Goal: Feedback & Contribution: Contribute content

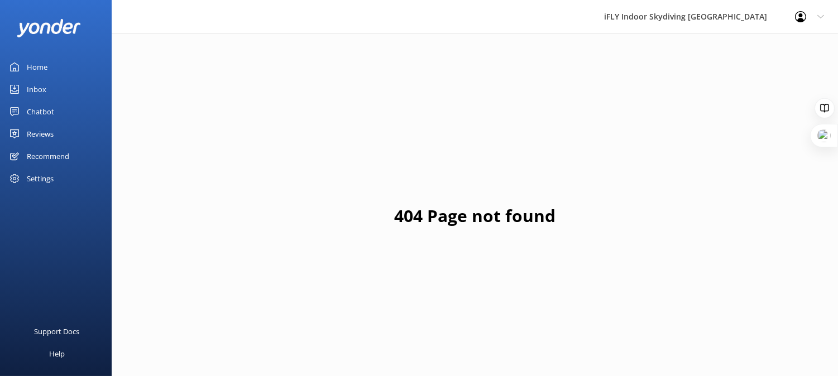
click at [53, 175] on div "Settings" at bounding box center [40, 179] width 27 height 22
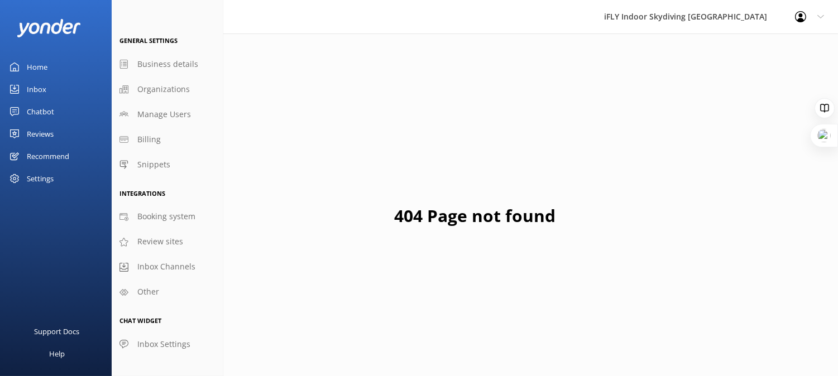
click at [43, 179] on div "Settings" at bounding box center [40, 179] width 27 height 22
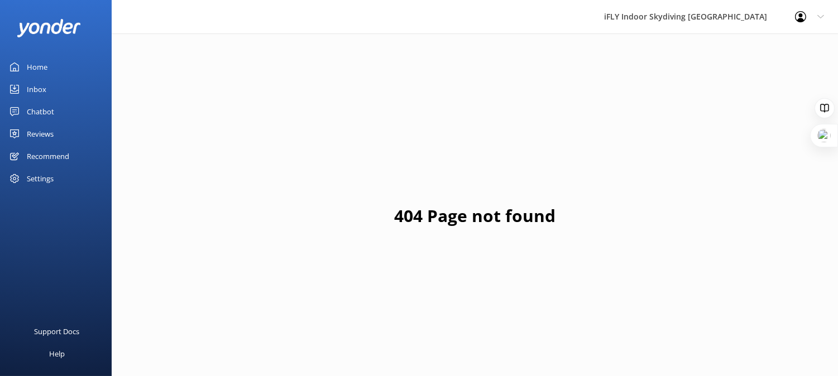
click at [43, 179] on div "Settings" at bounding box center [40, 179] width 27 height 22
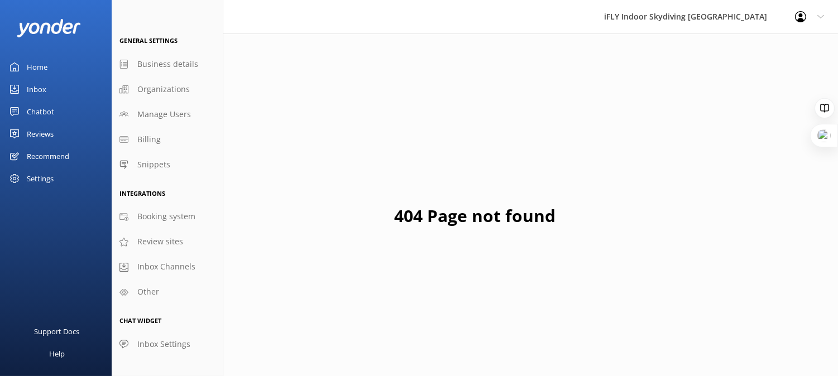
click at [36, 88] on div "Inbox" at bounding box center [37, 89] width 20 height 22
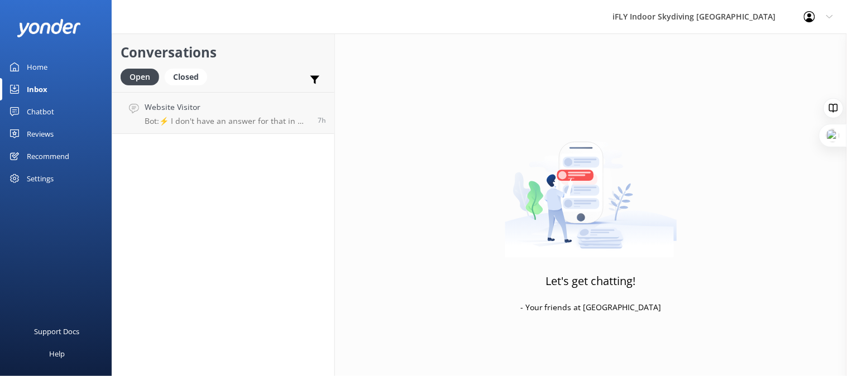
click at [44, 184] on div "Settings" at bounding box center [40, 179] width 27 height 22
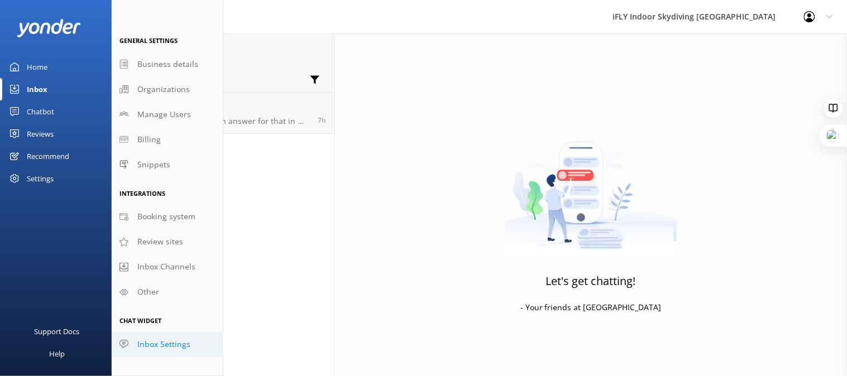
click at [151, 343] on span "Inbox Settings" at bounding box center [163, 345] width 53 height 12
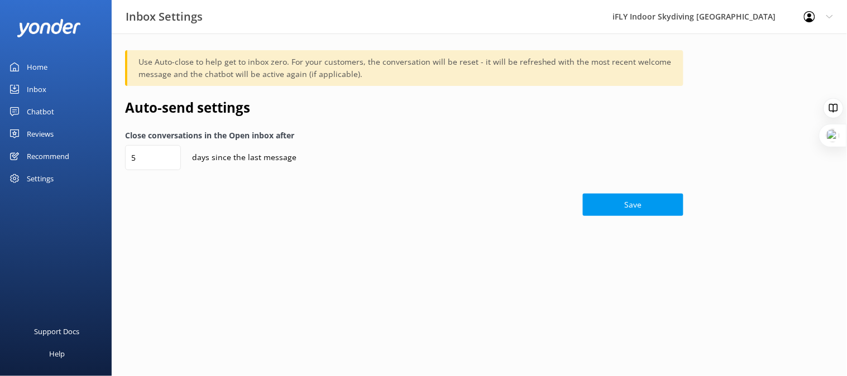
click at [28, 116] on div "Chatbot" at bounding box center [40, 112] width 27 height 22
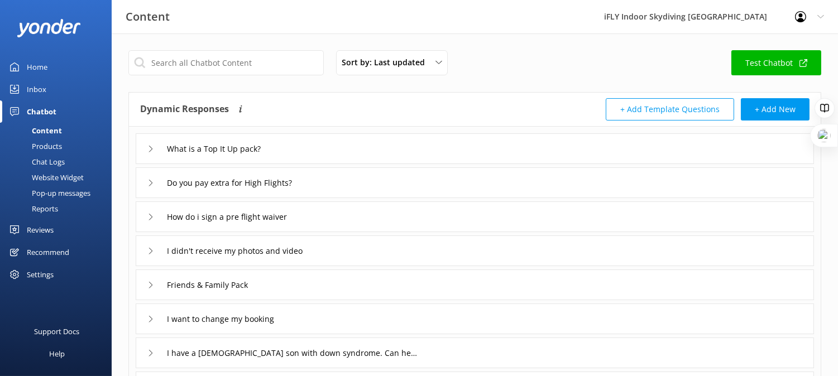
click at [32, 90] on div "Inbox" at bounding box center [37, 89] width 20 height 22
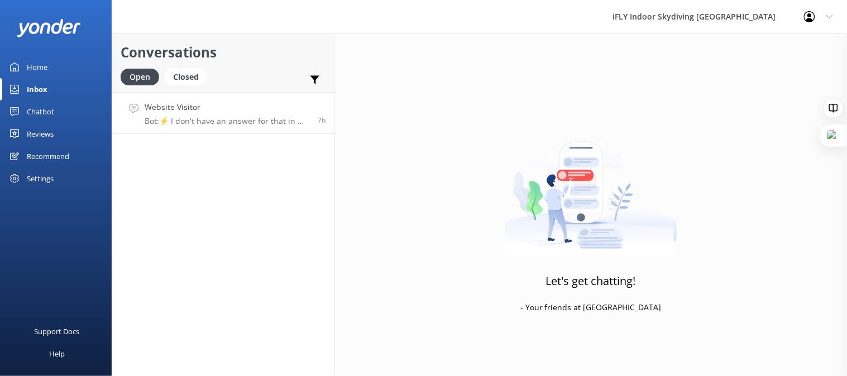
click at [223, 130] on link "Website Visitor Bot: ⚡ I don't have an answer for that in my knowledge base. Pl…" at bounding box center [223, 113] width 222 height 42
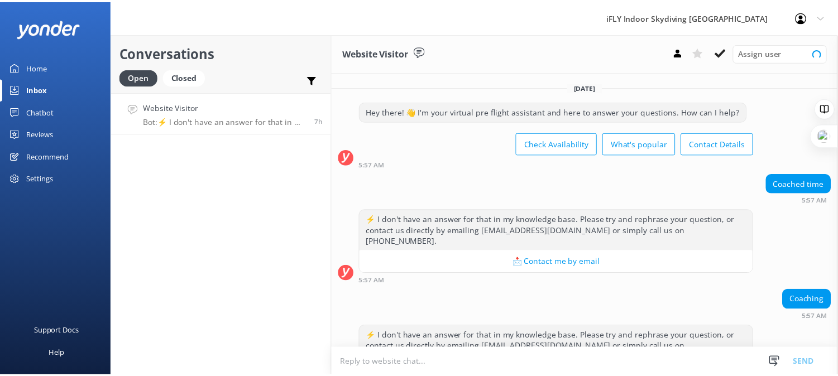
scroll to position [35, 0]
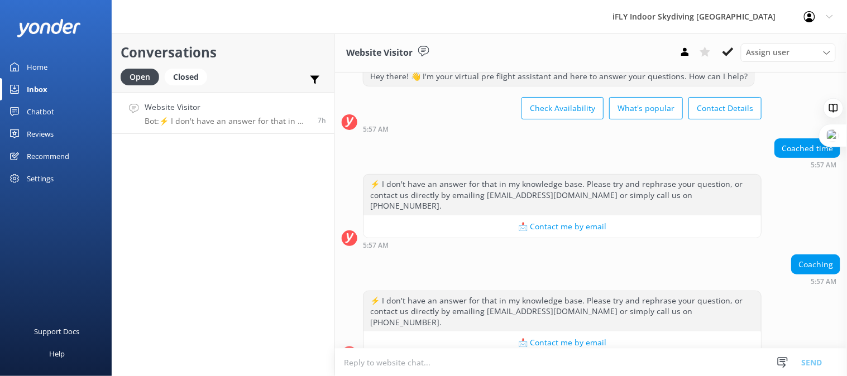
click at [42, 182] on div "Settings" at bounding box center [40, 179] width 27 height 22
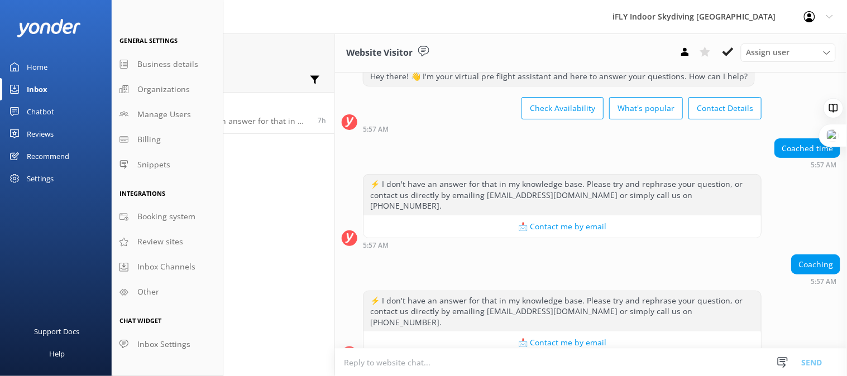
click at [37, 116] on div "Chatbot" at bounding box center [40, 112] width 27 height 22
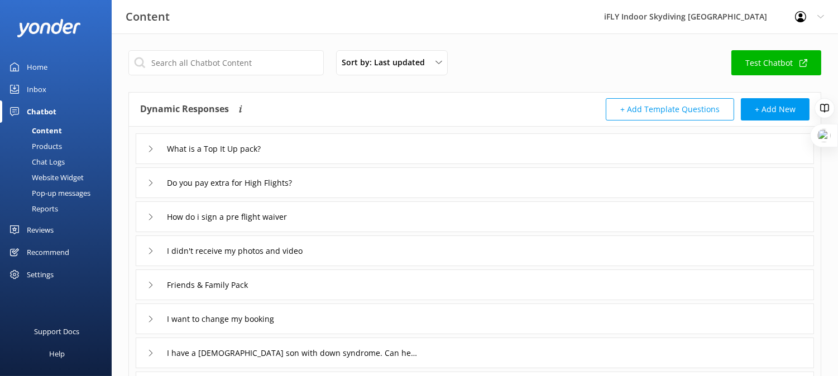
click at [694, 107] on button "+ Add Template Questions" at bounding box center [670, 109] width 128 height 22
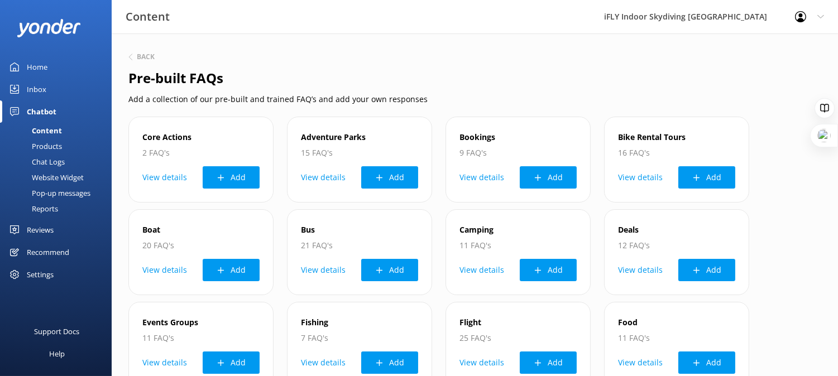
click at [137, 56] on h6 "Back" at bounding box center [146, 57] width 18 height 7
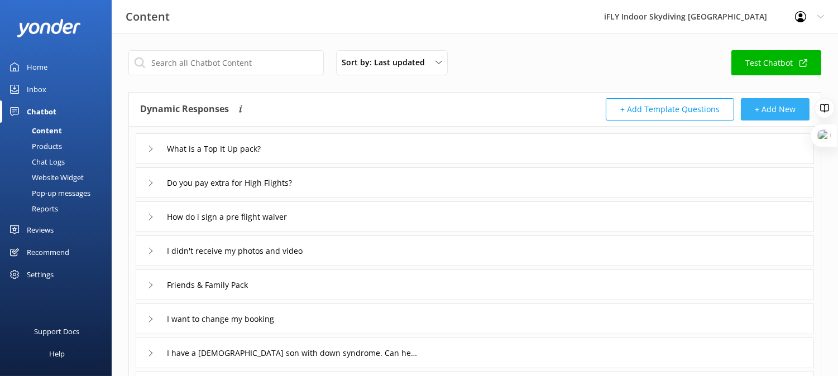
click at [764, 112] on button "+ Add New" at bounding box center [775, 109] width 69 height 22
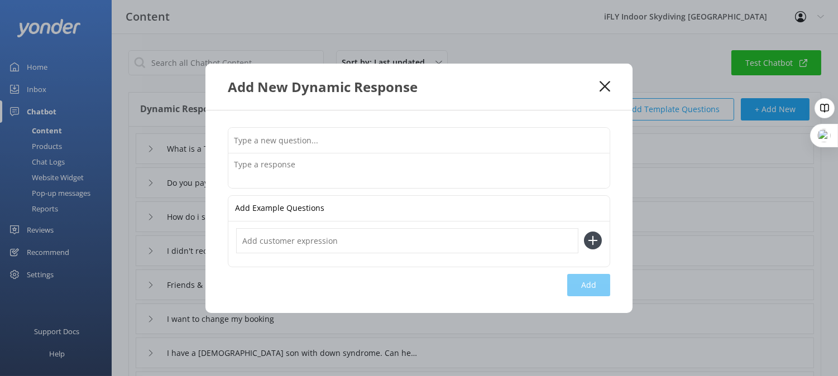
click at [511, 138] on input "text" at bounding box center [419, 140] width 382 height 25
type input "P"
type input "Do you coach Pro Flyers?"
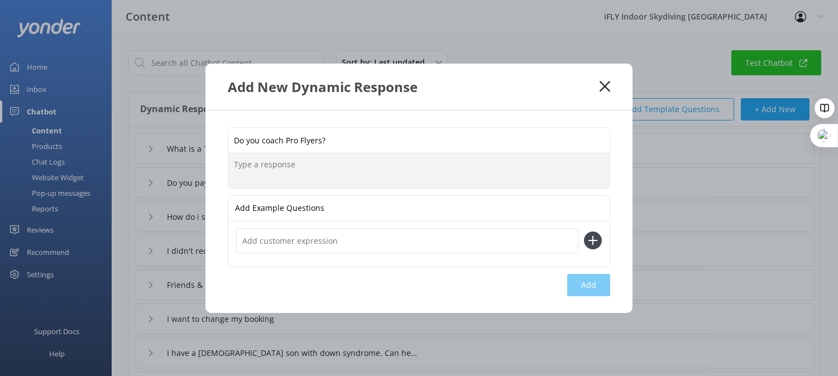
click at [394, 169] on textarea at bounding box center [419, 171] width 382 height 35
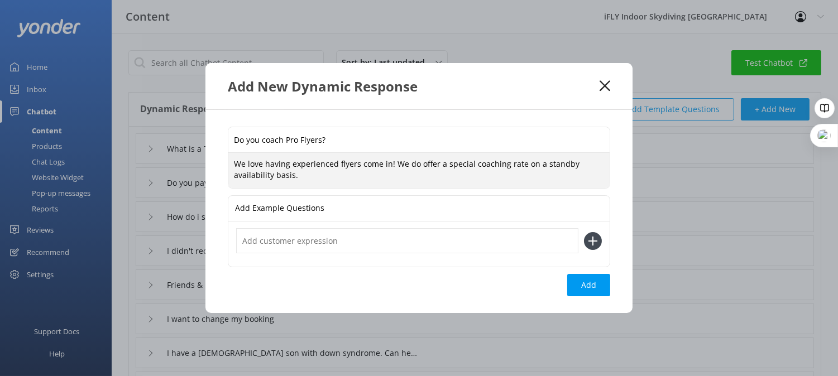
click at [259, 173] on textarea "We love having experienced flyers come in! We do offer a special coaching rate …" at bounding box center [419, 170] width 382 height 35
click at [590, 160] on textarea "We love having experienced flyers come in! We do offer a special coaching rate …" at bounding box center [419, 170] width 382 height 35
click at [588, 165] on textarea "We love having experienced flyers come in! We do offer a special coaching rate …" at bounding box center [419, 170] width 382 height 35
click at [518, 165] on textarea "We love having experienced flyers come in! We do offer a special coaching rate …" at bounding box center [419, 170] width 382 height 35
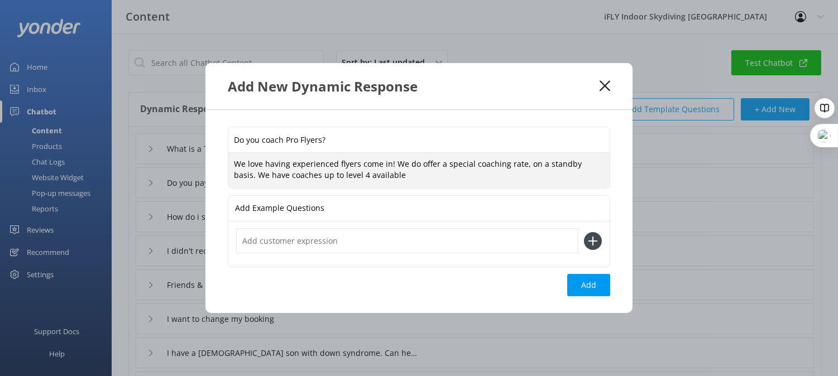
click at [419, 180] on textarea "We love having experienced flyers come in! We do offer a special coaching rate,…" at bounding box center [419, 170] width 382 height 35
click at [266, 174] on textarea "We love having experienced flyers come in! We do offer a special coaching rate,…" at bounding box center [419, 170] width 382 height 35
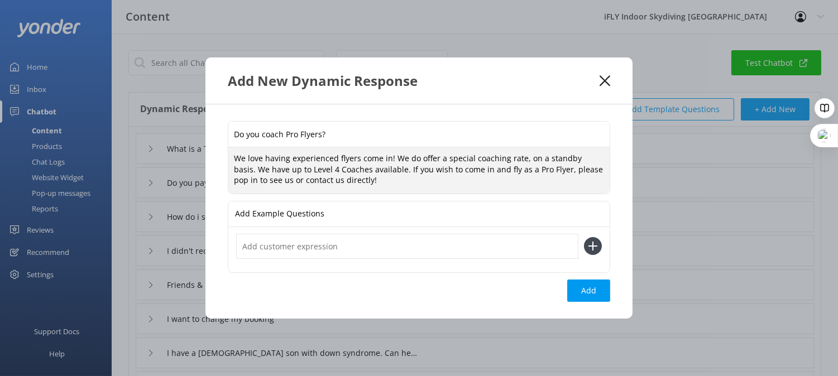
click at [231, 159] on textarea "We love having experienced flyers come in! We do offer a special coaching rate,…" at bounding box center [419, 170] width 382 height 46
paste textarea "We love welcoming experienced flyers! We offer a special coaching rate on a sta…"
type textarea "We love welcoming experienced flyers! We offer a special coaching rate on a sta…"
click at [339, 243] on input "text" at bounding box center [407, 246] width 342 height 25
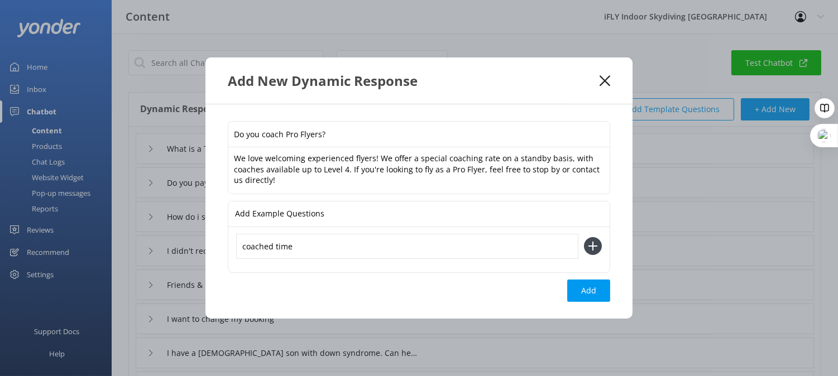
type input "coached time"
click at [584, 237] on button at bounding box center [593, 246] width 18 height 18
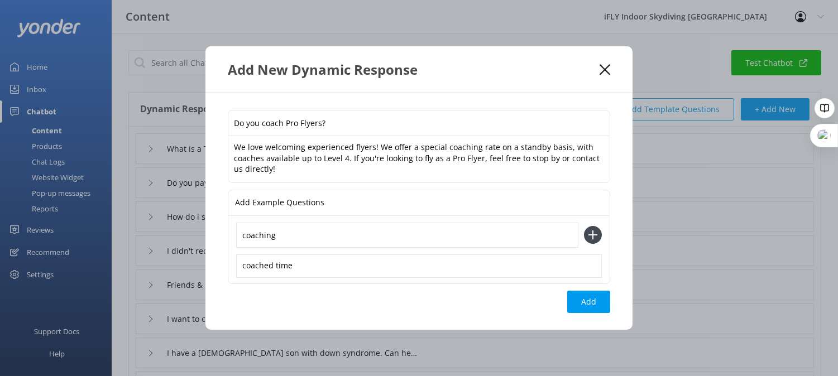
type input "coaching"
click at [584, 226] on button at bounding box center [593, 235] width 18 height 18
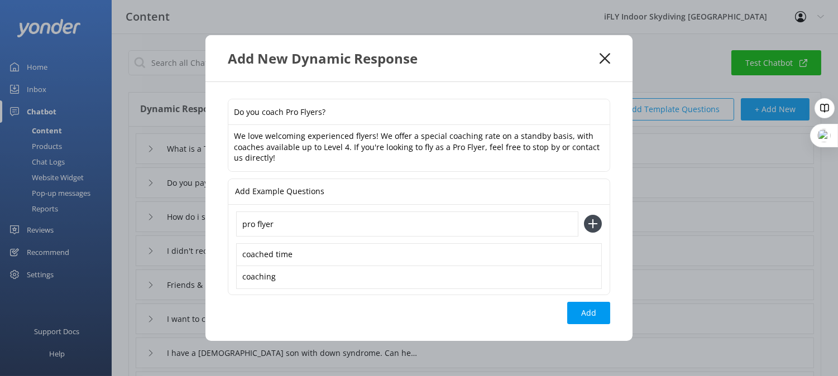
type input "pro flyer"
click at [584, 215] on button at bounding box center [593, 224] width 18 height 18
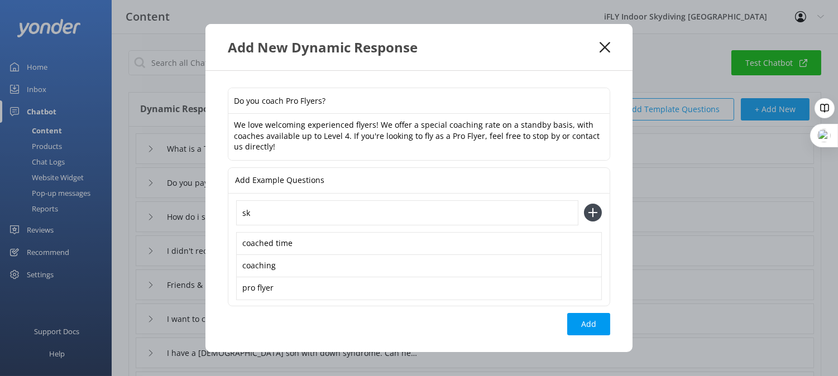
type input "s"
type input "c"
type input "skydiver coaching"
click at [584, 204] on button at bounding box center [593, 213] width 18 height 18
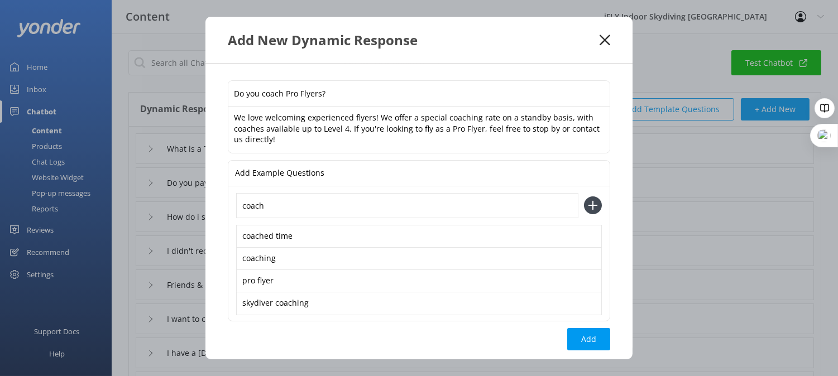
type input "coach"
click at [584, 197] on button at bounding box center [593, 206] width 18 height 18
type input "proflyer"
click at [584, 197] on button at bounding box center [593, 206] width 18 height 18
type input "k"
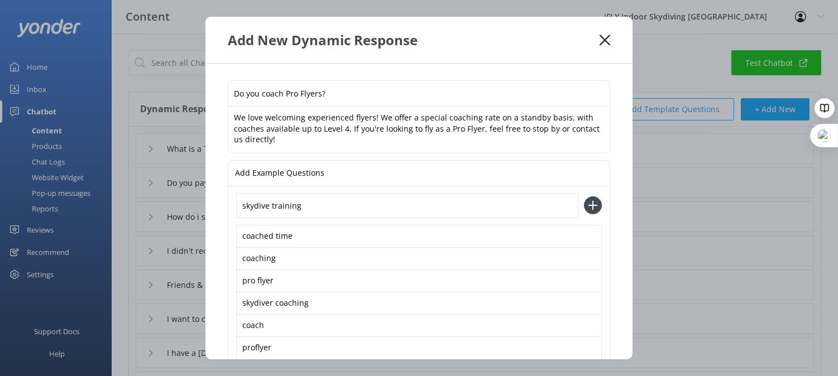
type input "skydive training"
click at [584, 197] on button at bounding box center [593, 206] width 18 height 18
type input "coaching rate"
click at [584, 197] on button at bounding box center [593, 206] width 18 height 18
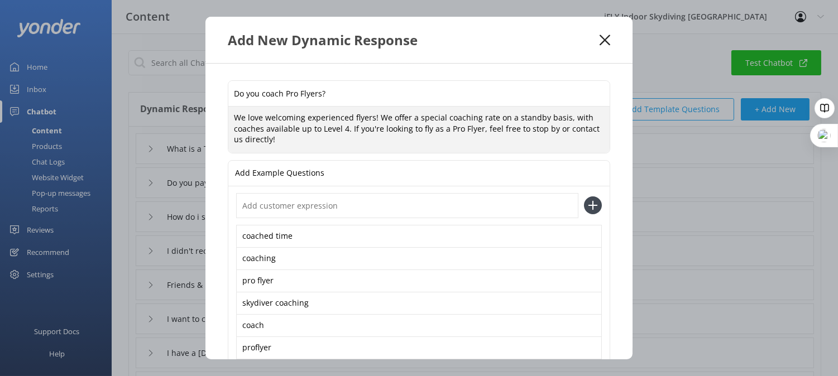
click at [462, 136] on textarea "We love welcoming experienced flyers! We offer a special coaching rate on a sta…" at bounding box center [419, 130] width 382 height 46
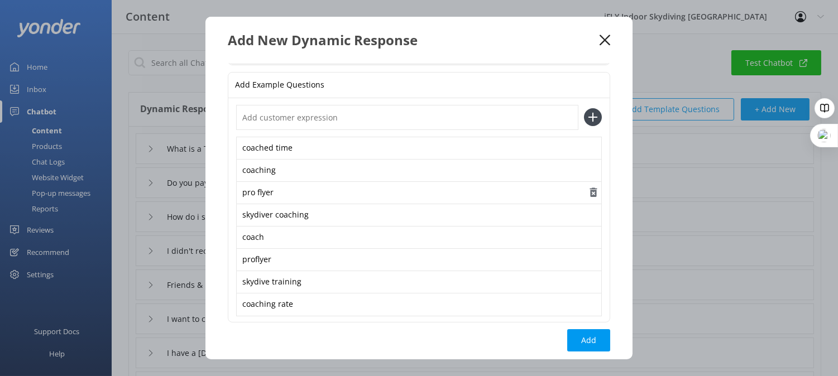
scroll to position [97, 0]
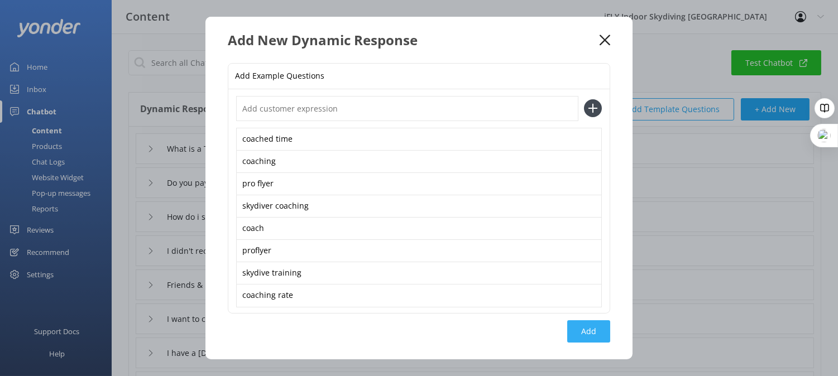
type textarea "We love welcoming experienced flyers! We offer a special coaching rate on a sta…"
click at [574, 331] on button "Add" at bounding box center [589, 332] width 43 height 22
type input "Do you coach Pro Flyers?"
type input "What is a Top It Up pack?"
type input "Do you pay extra for High Flights?"
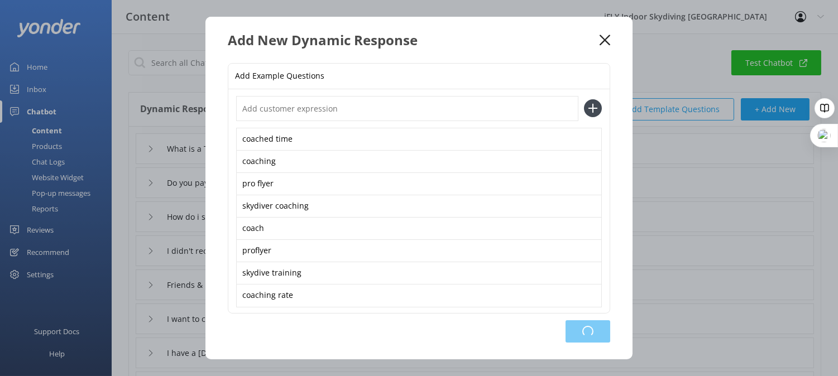
type input "How do i sign a pre flight waiver"
type input "I didn't receive my photos and video"
type input "Friends & Family Pack"
type input "I want to change my booking"
type input "I have a [DEMOGRAPHIC_DATA] son with down syndrome. Can he try?"
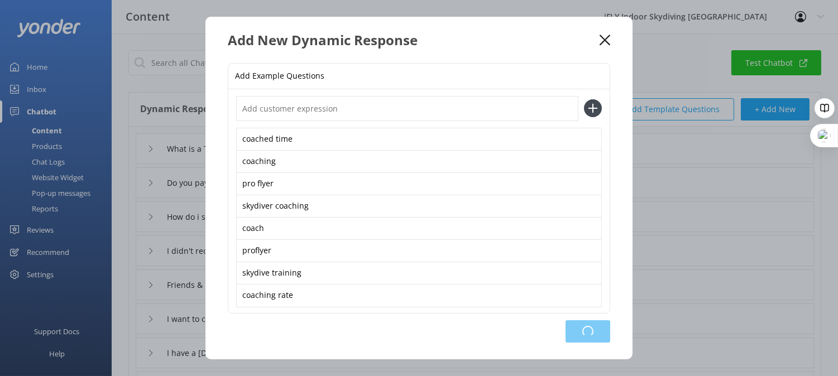
type input "Make a booking"
type input "Im having problems booking online"
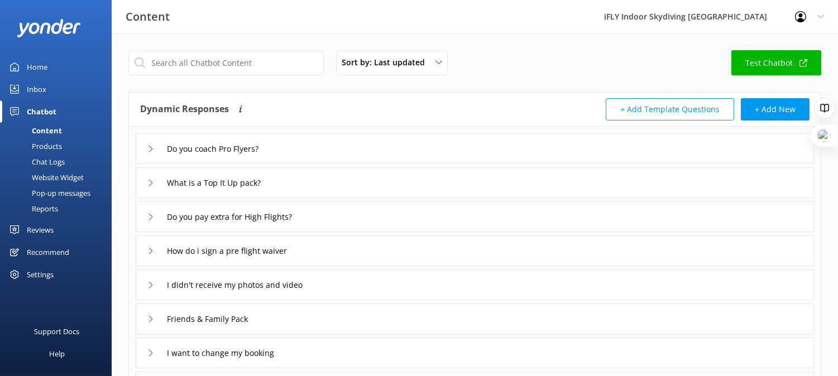
click at [151, 208] on div "Do you pay extra for High Flights?" at bounding box center [229, 217] width 165 height 18
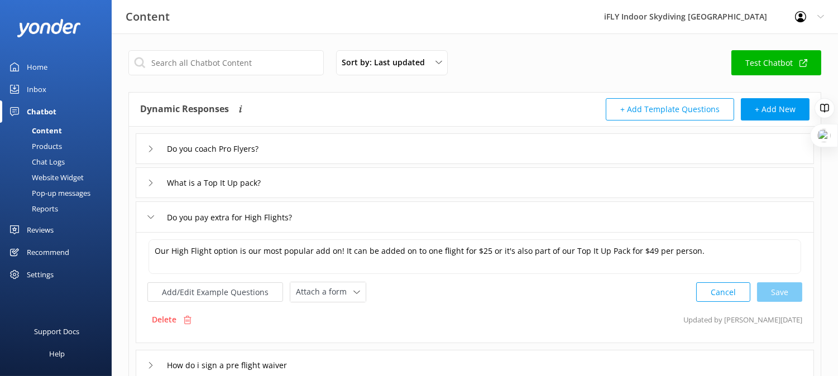
drag, startPoint x: 146, startPoint y: 218, endPoint x: 146, endPoint y: 211, distance: 7.8
click at [146, 215] on div "Do you pay extra for High Flights?" at bounding box center [475, 217] width 679 height 31
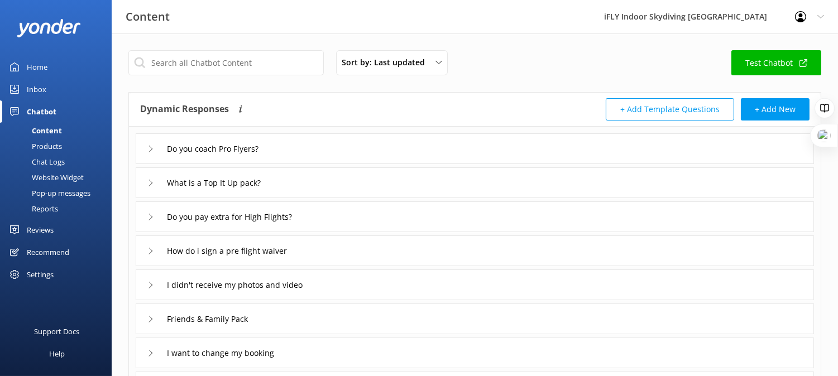
click at [147, 188] on div "What is a Top It Up pack?" at bounding box center [209, 183] width 125 height 18
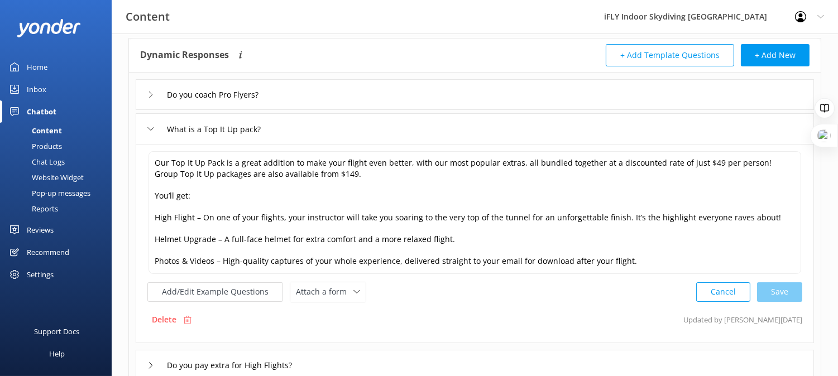
scroll to position [62, 0]
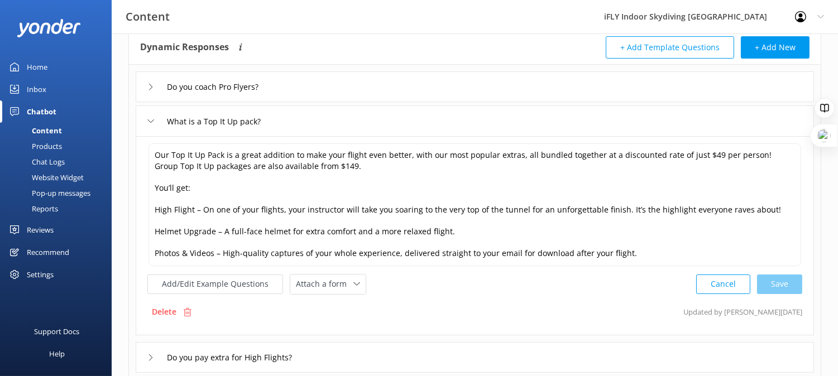
click at [149, 128] on div "What is a Top It Up pack?" at bounding box center [209, 121] width 125 height 18
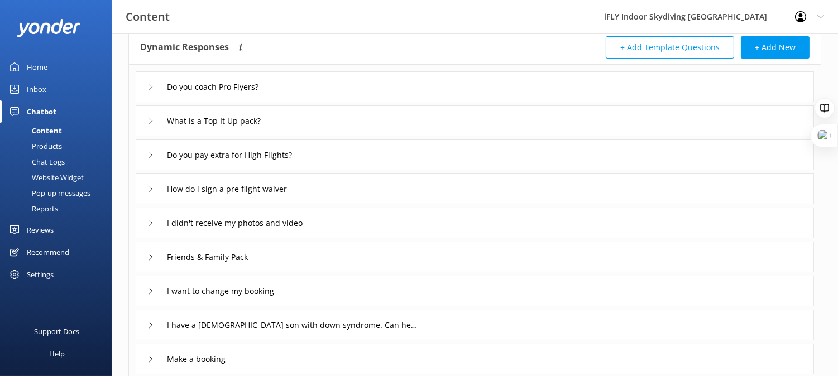
click at [49, 65] on link "Home" at bounding box center [56, 67] width 112 height 22
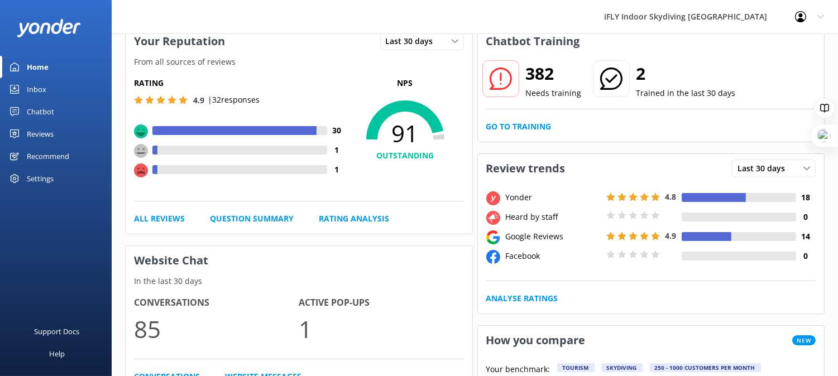
click at [141, 175] on use at bounding box center [141, 171] width 14 height 14
click at [495, 80] on icon at bounding box center [501, 79] width 22 height 22
click at [519, 121] on link "Go to Training" at bounding box center [519, 127] width 65 height 12
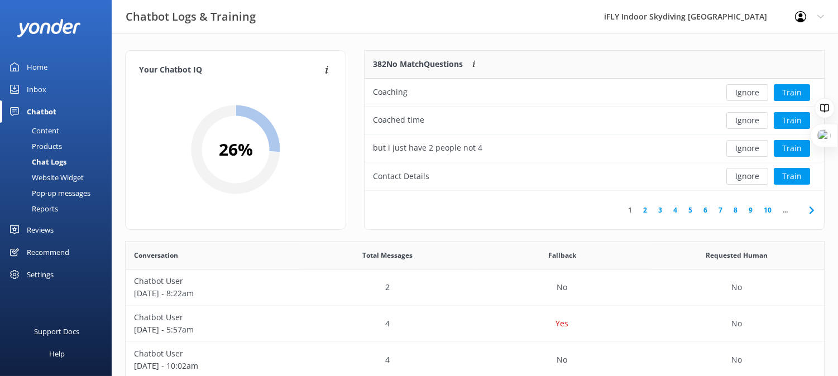
scroll to position [131, 450]
click at [791, 88] on button "Train" at bounding box center [792, 92] width 36 height 17
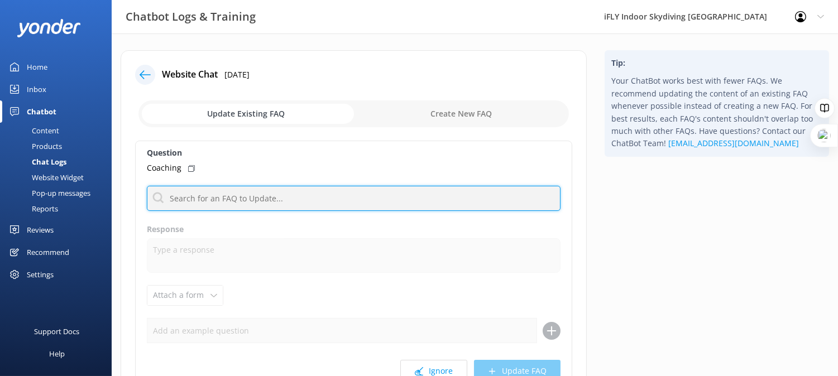
click at [318, 197] on input "text" at bounding box center [354, 198] width 414 height 25
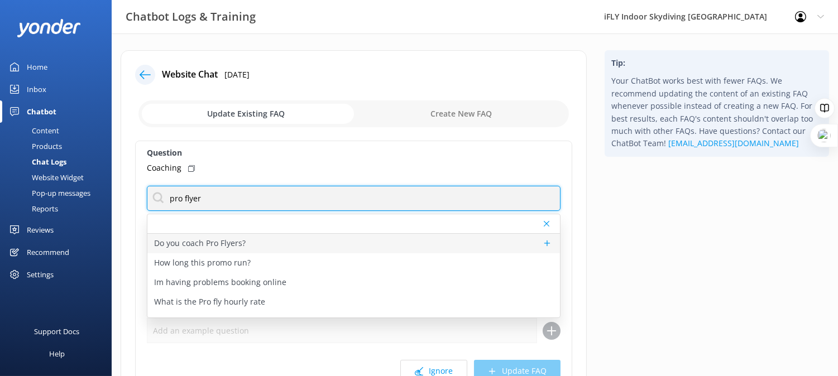
type input "pro flyer"
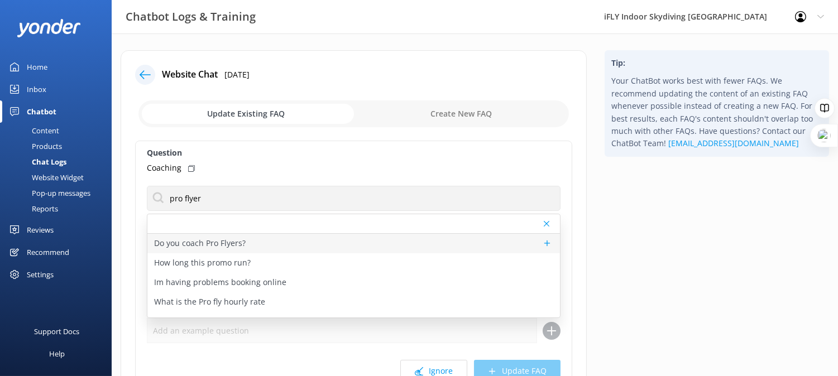
click at [224, 243] on p "Do you coach Pro Flyers?" at bounding box center [200, 243] width 92 height 12
type textarea "We love welcoming experienced flyers! We offer a special coaching rate on a sta…"
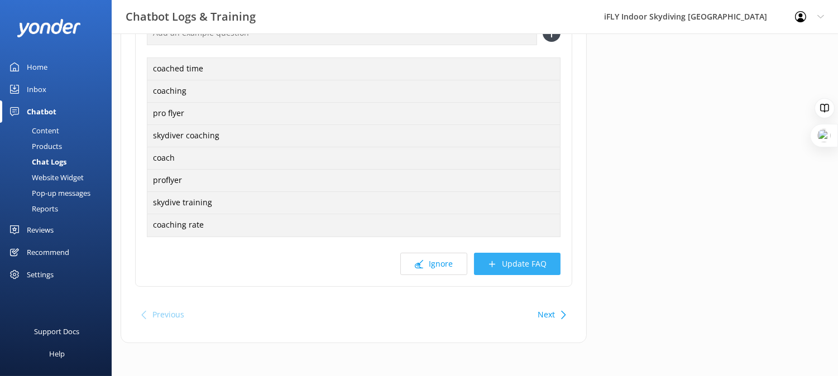
scroll to position [298, 0]
click at [524, 266] on button "Update FAQ" at bounding box center [517, 263] width 87 height 22
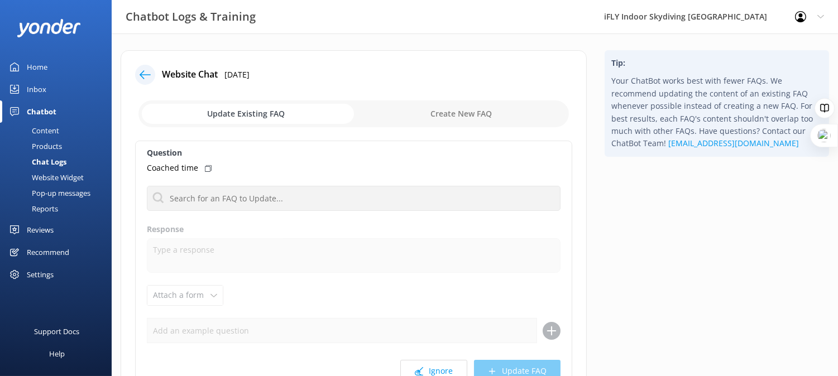
click at [144, 76] on icon at bounding box center [145, 74] width 11 height 11
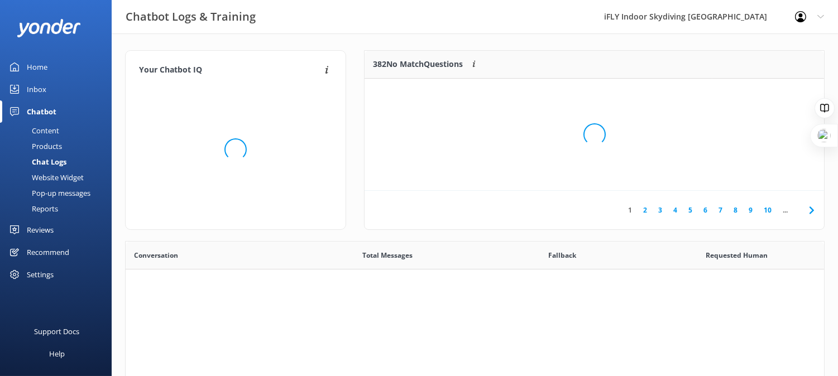
scroll to position [382, 689]
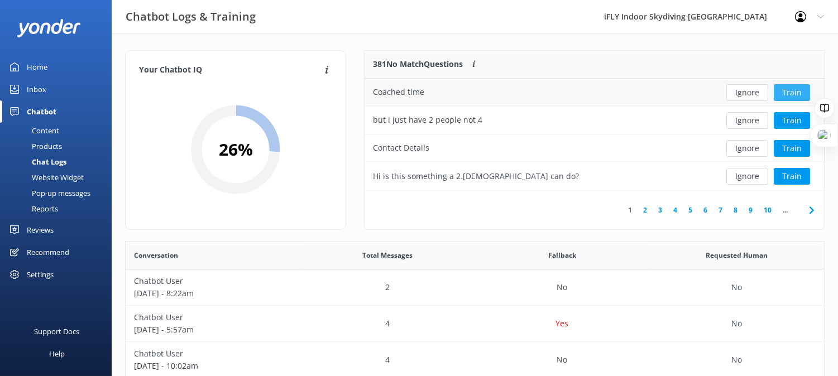
click at [788, 91] on button "Train" at bounding box center [792, 92] width 36 height 17
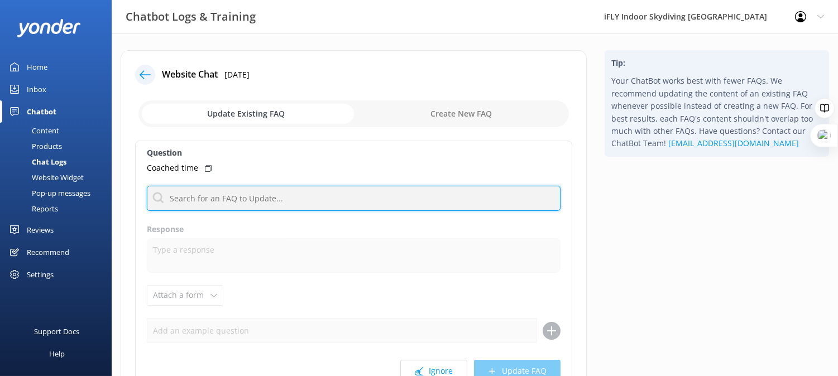
click at [213, 198] on input "text" at bounding box center [354, 198] width 414 height 25
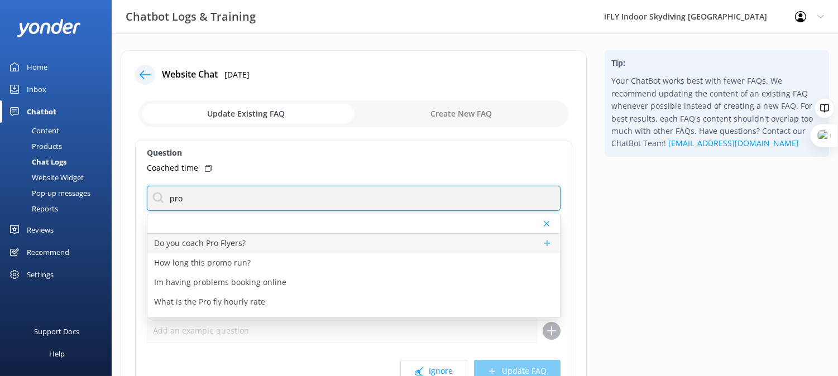
type input "pro"
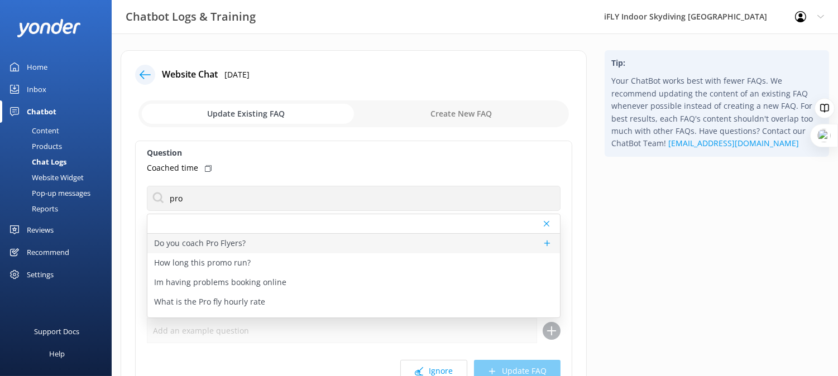
click at [197, 242] on p "Do you coach Pro Flyers?" at bounding box center [200, 243] width 92 height 12
type textarea "We love welcoming experienced flyers! We offer a special coaching rate on a sta…"
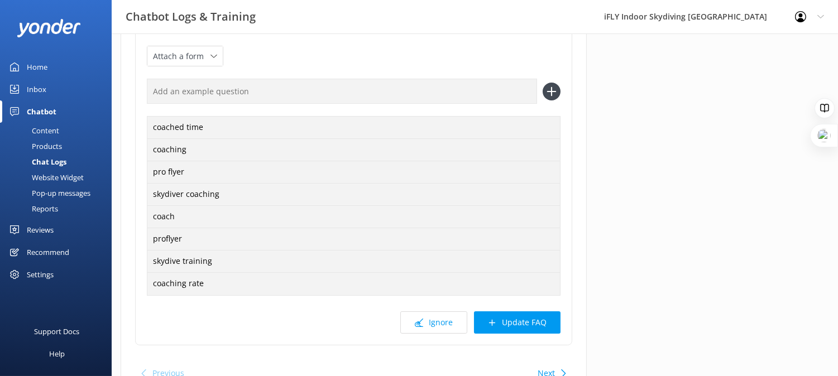
scroll to position [248, 0]
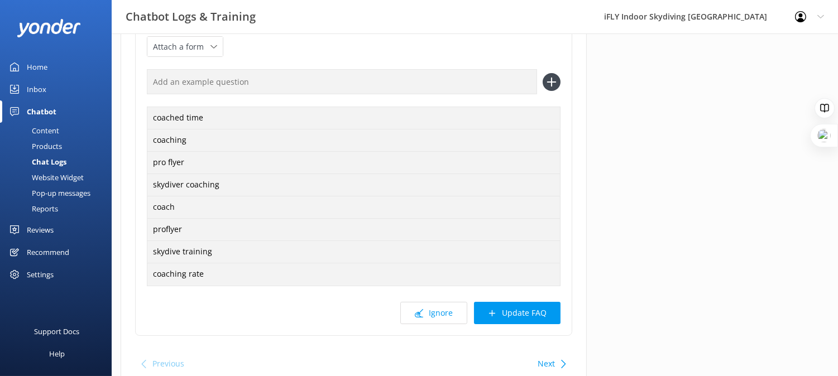
click at [560, 365] on icon at bounding box center [564, 364] width 8 height 8
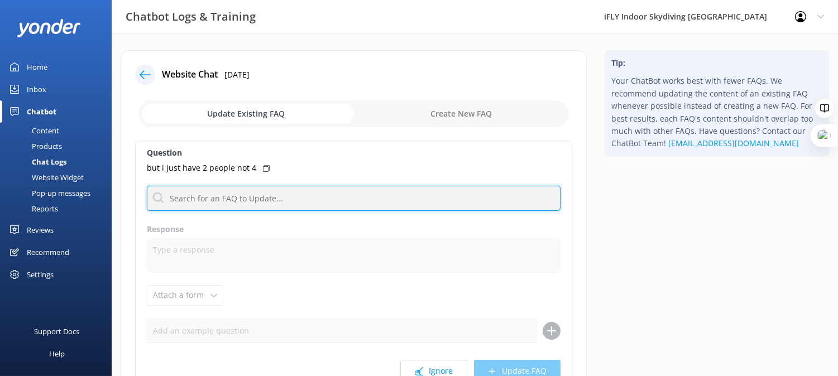
click at [316, 192] on input "text" at bounding box center [354, 198] width 414 height 25
type input "single pric"
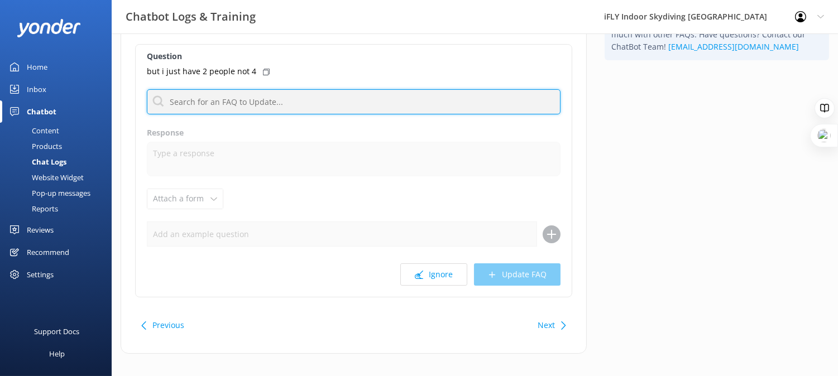
scroll to position [108, 0]
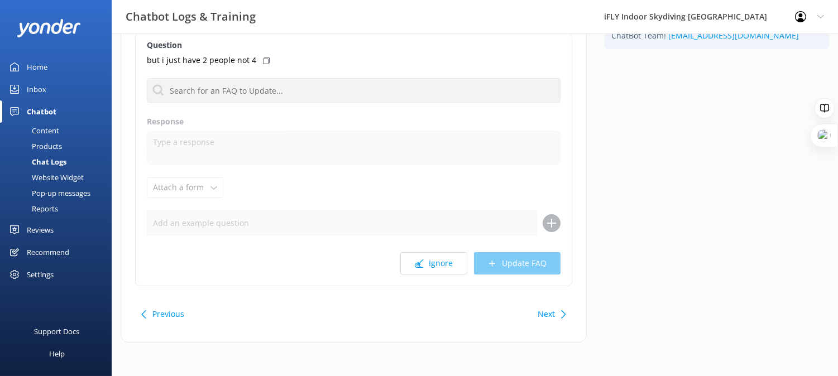
click at [544, 308] on button "Next" at bounding box center [546, 314] width 17 height 22
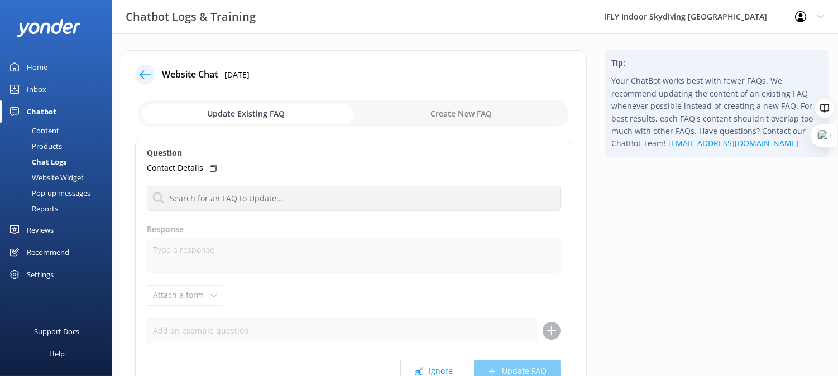
click at [131, 70] on div "Website Chat [DATE] Update Existing FAQ Create New FAQ Question Contact Details…" at bounding box center [354, 250] width 466 height 401
click at [42, 109] on div "Chatbot" at bounding box center [42, 112] width 30 height 22
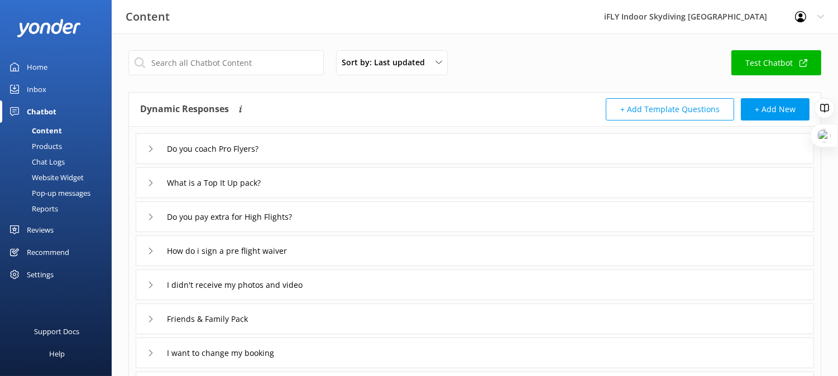
click at [35, 111] on div "Chatbot" at bounding box center [42, 112] width 30 height 22
click at [51, 91] on link "Inbox" at bounding box center [56, 89] width 112 height 22
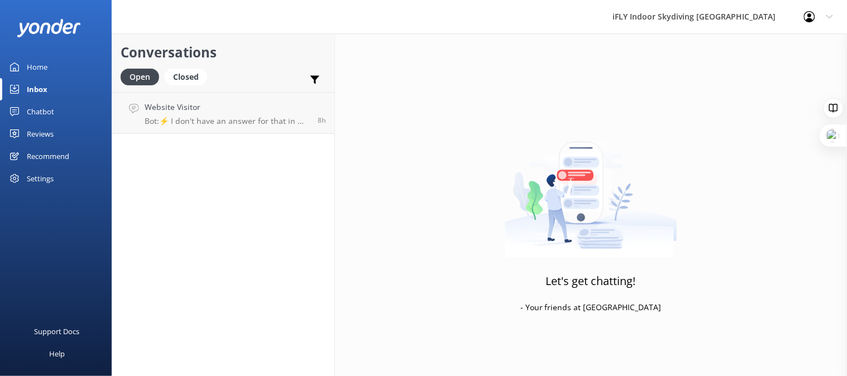
click at [49, 71] on link "Home" at bounding box center [56, 67] width 112 height 22
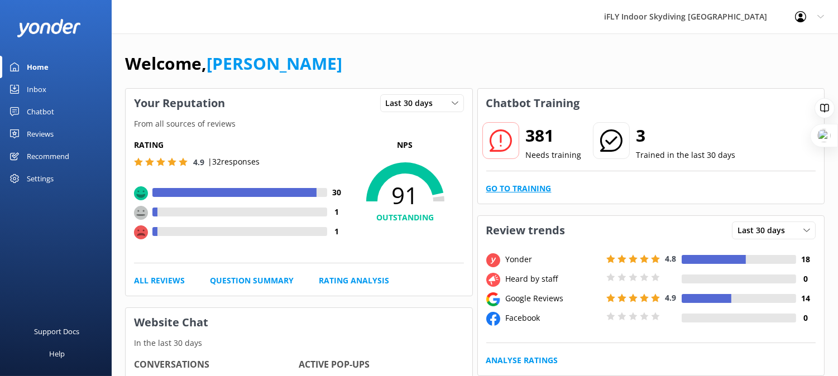
click at [516, 185] on link "Go to Training" at bounding box center [519, 189] width 65 height 12
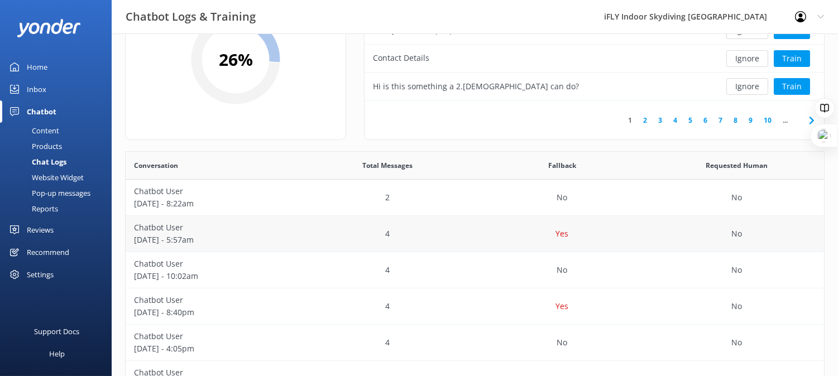
scroll to position [124, 0]
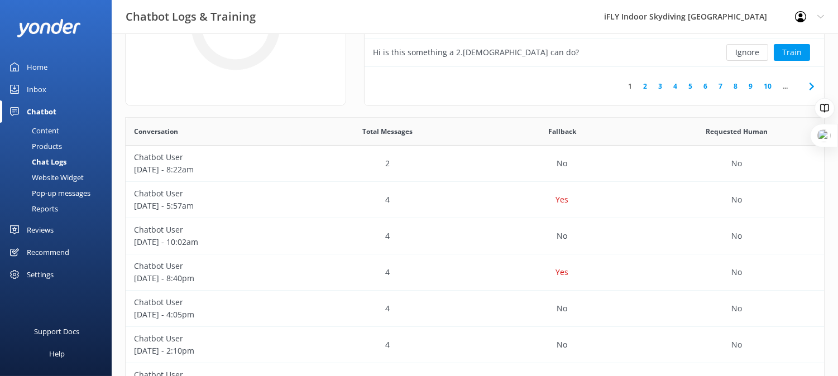
click at [37, 108] on div "Chatbot" at bounding box center [42, 112] width 30 height 22
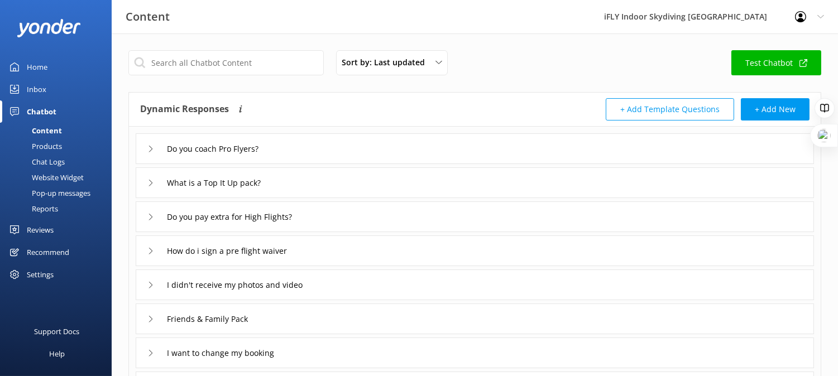
click at [49, 73] on link "Home" at bounding box center [56, 67] width 112 height 22
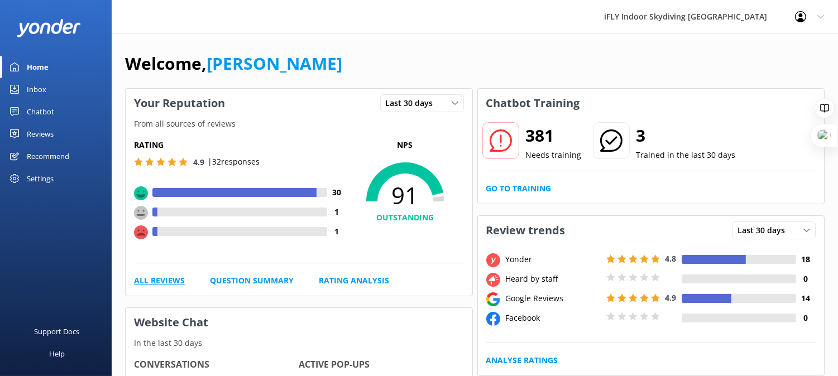
click at [174, 276] on link "All Reviews" at bounding box center [159, 281] width 51 height 12
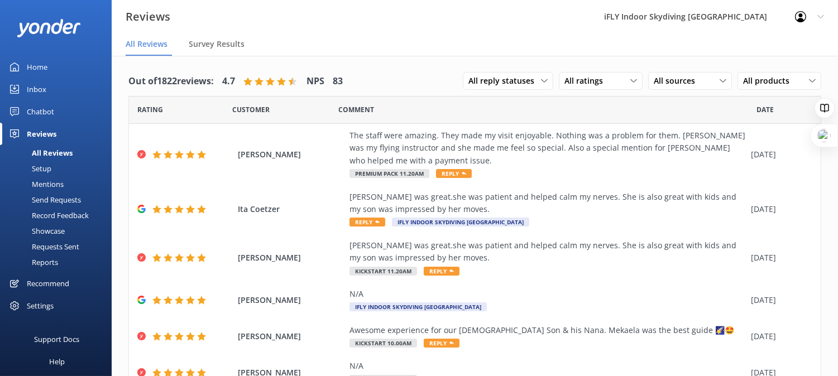
click at [336, 84] on div "Out of 1822 reviews: 4.7 NPS 83" at bounding box center [235, 81] width 214 height 29
click at [618, 79] on div "All ratings" at bounding box center [601, 81] width 78 height 12
click at [584, 164] on link "Detractors" at bounding box center [609, 172] width 99 height 22
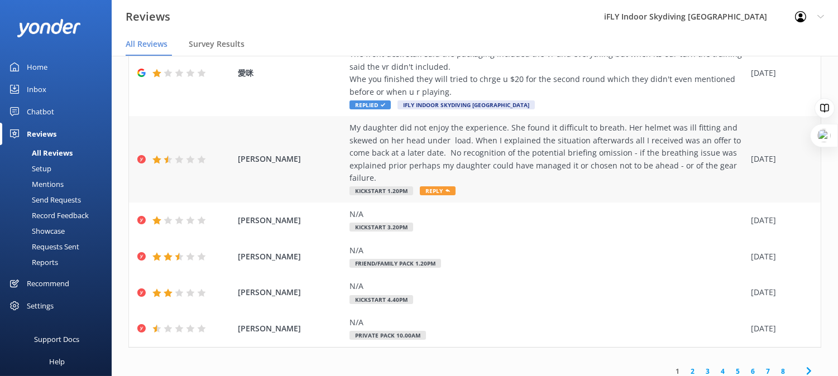
scroll to position [371, 0]
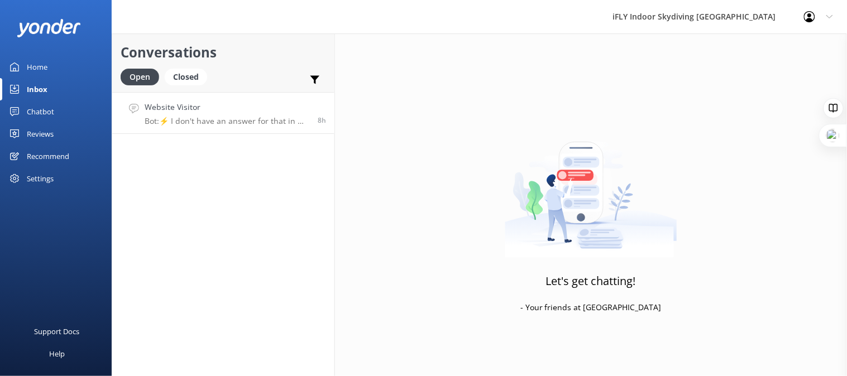
click at [192, 101] on link "Website Visitor Bot: ⚡ I don't have an answer for that in my knowledge base. Pl…" at bounding box center [223, 113] width 222 height 42
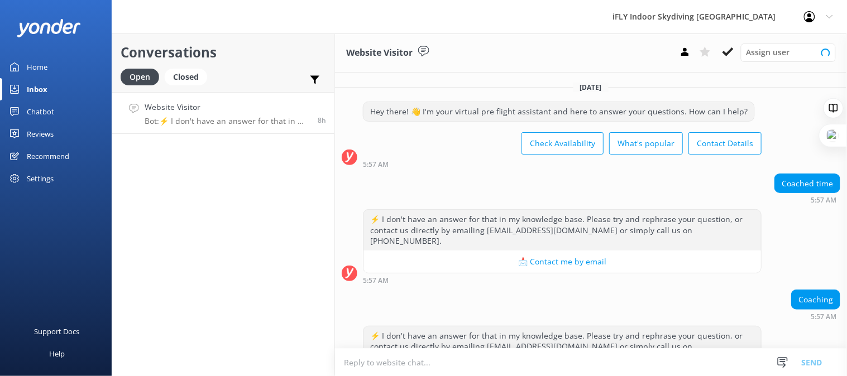
scroll to position [35, 0]
